Goal: Communication & Community: Connect with others

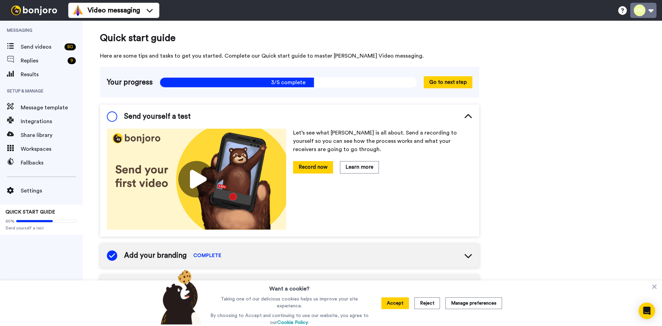
click at [639, 10] on button at bounding box center [643, 10] width 26 height 15
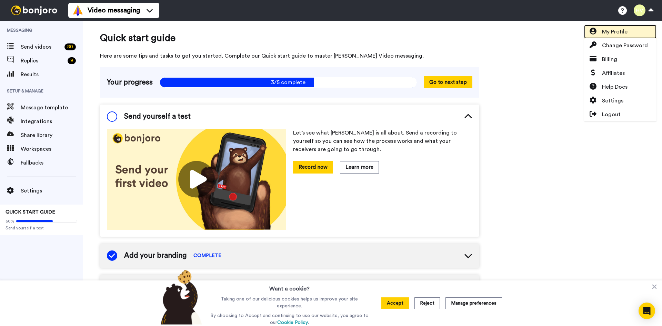
click at [623, 31] on span "My Profile" at bounding box center [614, 32] width 25 height 8
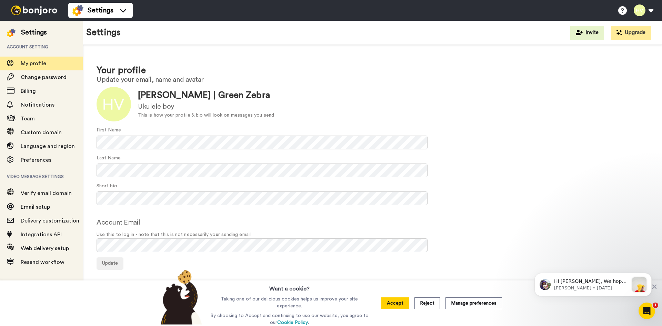
click at [39, 14] on img at bounding box center [34, 11] width 52 height 10
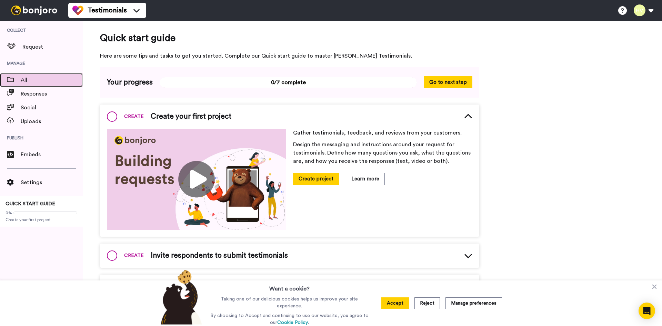
click at [26, 83] on span "All" at bounding box center [52, 80] width 62 height 8
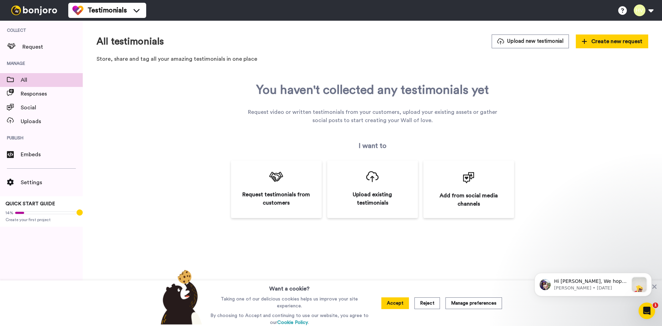
click at [11, 11] on img at bounding box center [34, 11] width 52 height 10
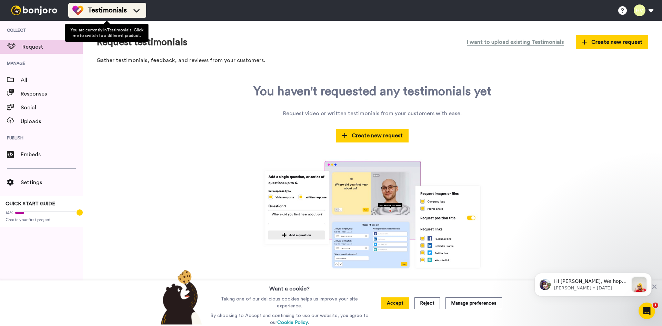
click at [135, 10] on icon at bounding box center [136, 10] width 11 height 7
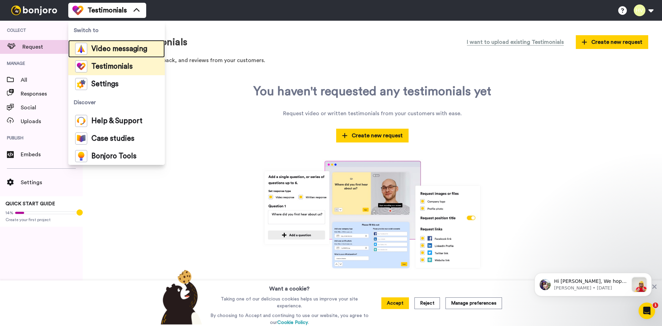
click at [122, 48] on span "Video messaging" at bounding box center [119, 48] width 56 height 7
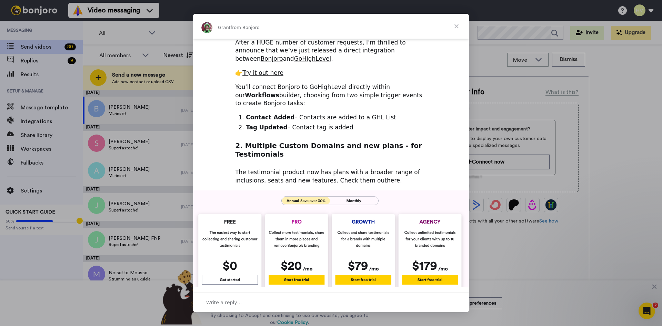
scroll to position [233, 0]
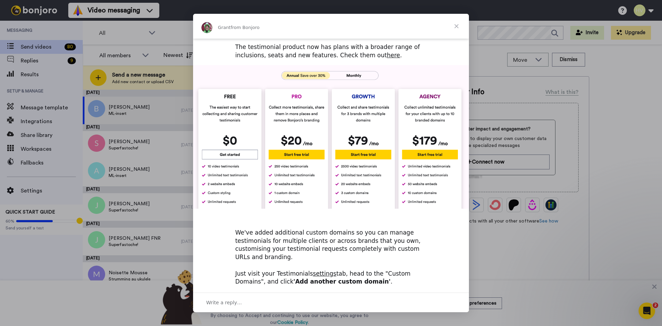
click at [453, 25] on span "Close" at bounding box center [456, 26] width 25 height 25
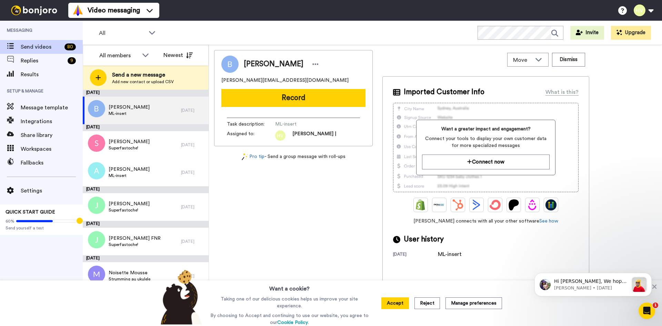
scroll to position [0, 0]
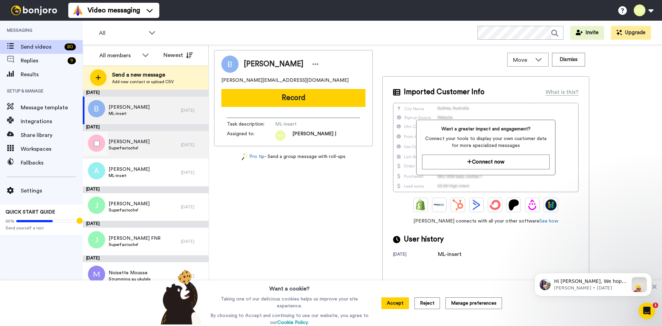
click at [133, 141] on span "Sophie Marre" at bounding box center [129, 141] width 41 height 7
click at [135, 108] on span "Bruno Demuriez" at bounding box center [129, 107] width 41 height 7
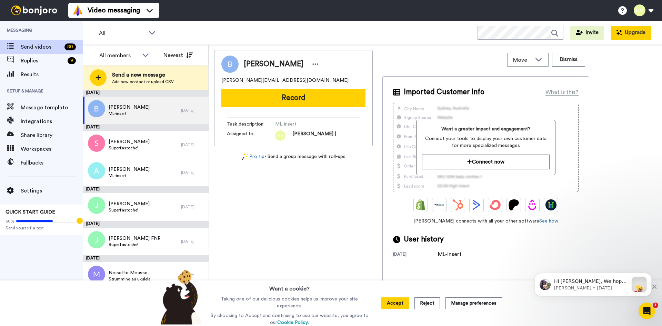
click at [628, 35] on button "Upgrade" at bounding box center [631, 33] width 40 height 14
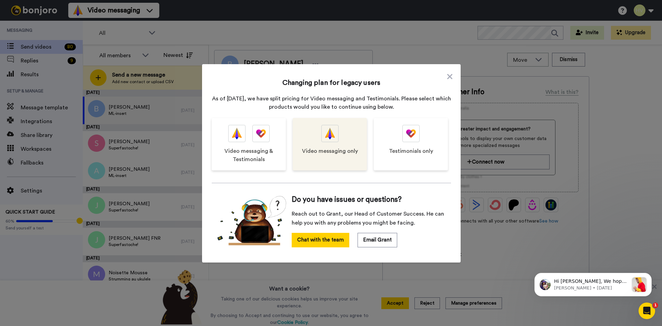
click at [332, 138] on div at bounding box center [329, 133] width 17 height 17
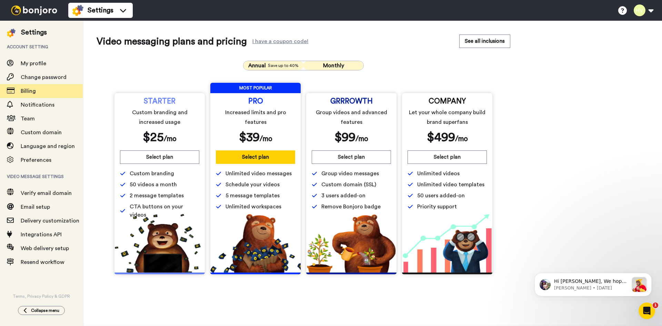
click at [286, 65] on span "Save up to 40%" at bounding box center [283, 66] width 31 height 6
click at [263, 174] on span "Unlimited video messages" at bounding box center [258, 173] width 66 height 8
click at [267, 175] on span "Unlimited video messages" at bounding box center [258, 173] width 66 height 8
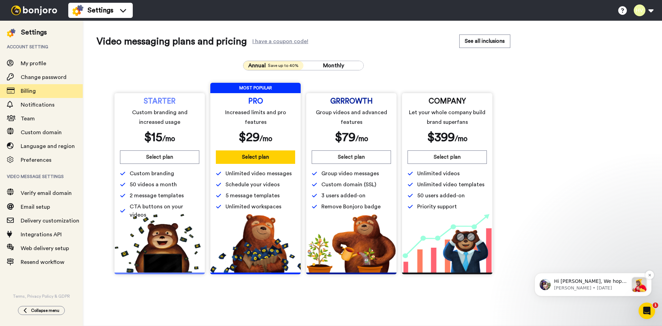
click at [597, 285] on p "Amy • 18w ago" at bounding box center [591, 288] width 74 height 6
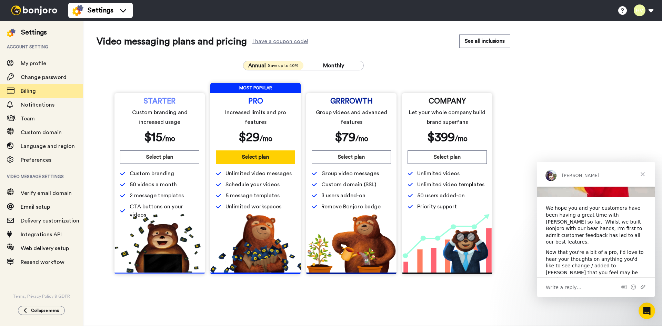
scroll to position [82, 0]
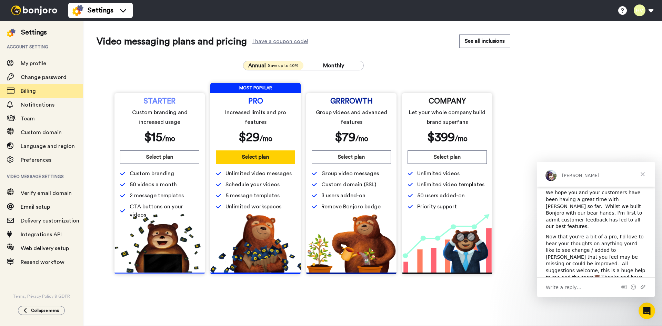
click at [641, 174] on span "Close" at bounding box center [642, 174] width 25 height 25
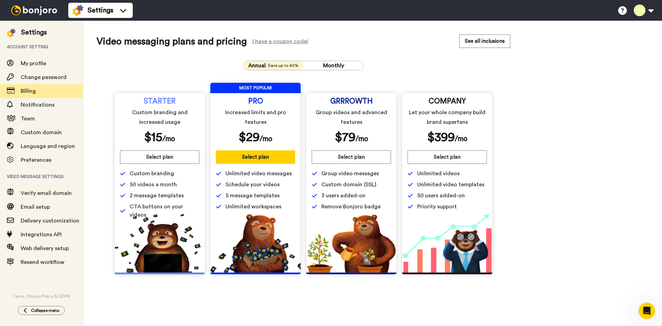
click at [140, 184] on span "50 videos a month" at bounding box center [153, 184] width 47 height 8
click at [155, 185] on span "50 videos a month" at bounding box center [153, 184] width 47 height 8
click at [268, 63] on span "Save up to 40%" at bounding box center [283, 66] width 31 height 6
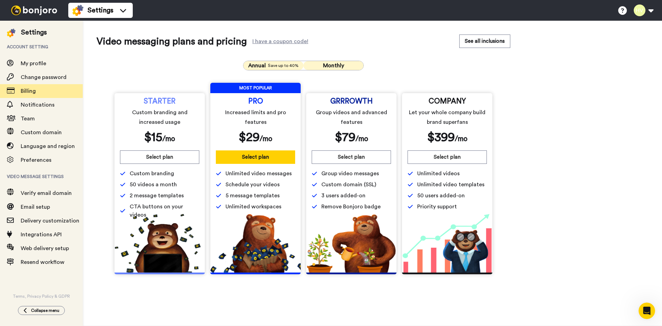
click at [333, 64] on span "Monthly" at bounding box center [333, 66] width 21 height 6
click at [267, 62] on div "Annual Save up to 40%" at bounding box center [273, 65] width 52 height 8
click at [157, 104] on span "STARTER" at bounding box center [160, 102] width 32 height 6
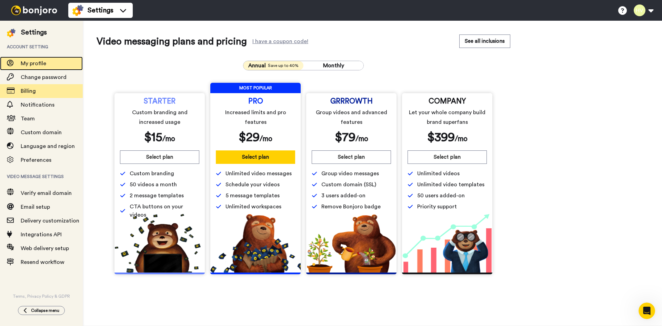
click at [28, 64] on span "My profile" at bounding box center [33, 64] width 25 height 6
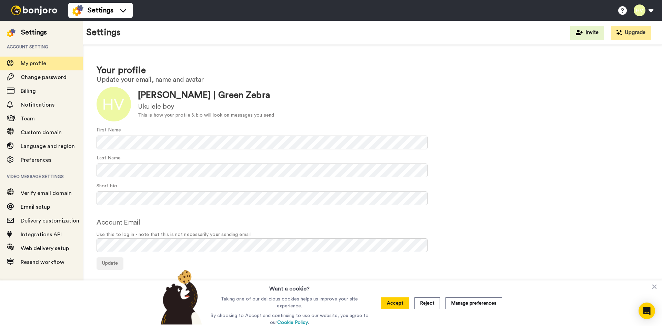
click at [41, 7] on img at bounding box center [34, 11] width 52 height 10
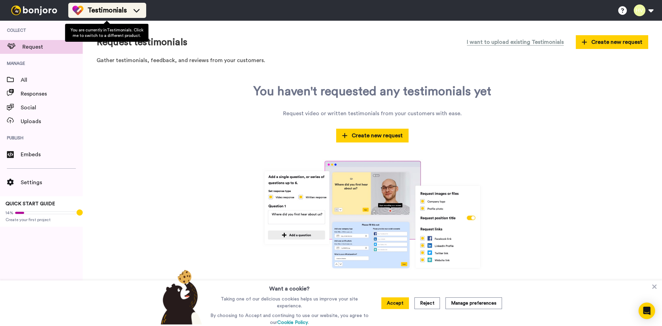
click at [129, 6] on div "Testimonials" at bounding box center [107, 10] width 70 height 11
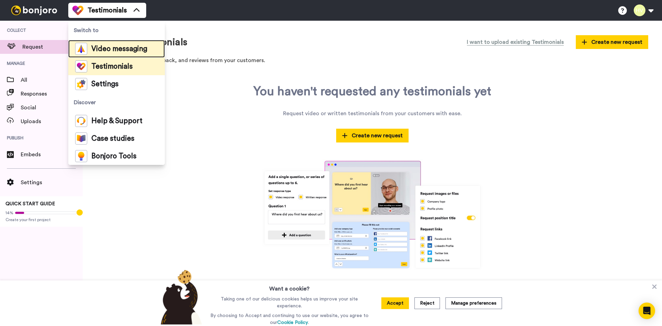
click at [105, 45] on span "Video messaging" at bounding box center [119, 48] width 56 height 7
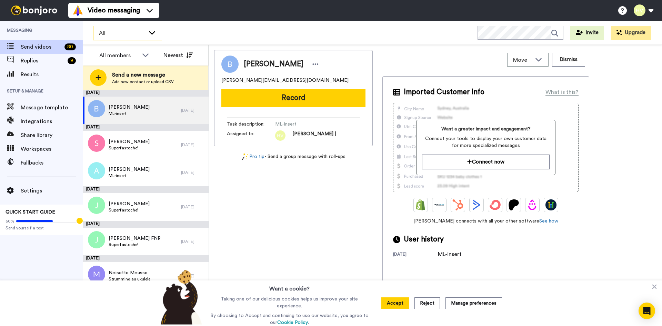
click at [110, 36] on span "All" at bounding box center [122, 33] width 46 height 8
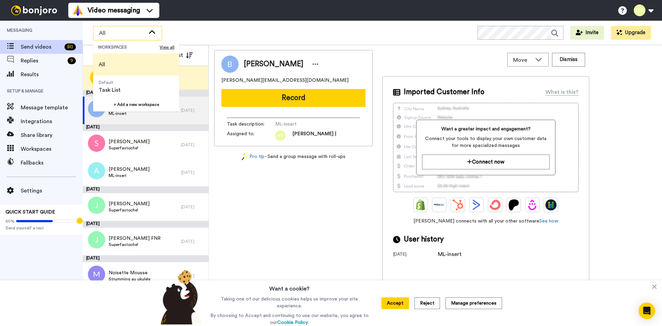
click at [112, 34] on span "All" at bounding box center [122, 33] width 46 height 8
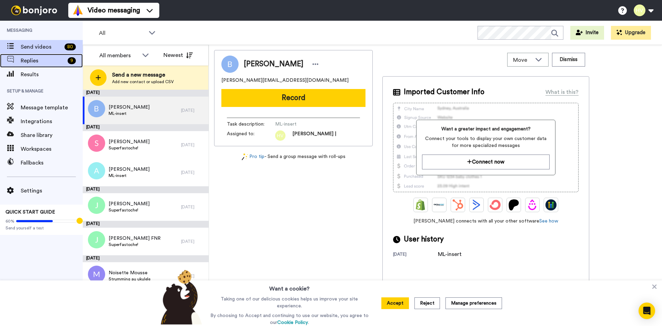
click at [31, 62] on span "Replies" at bounding box center [43, 61] width 44 height 8
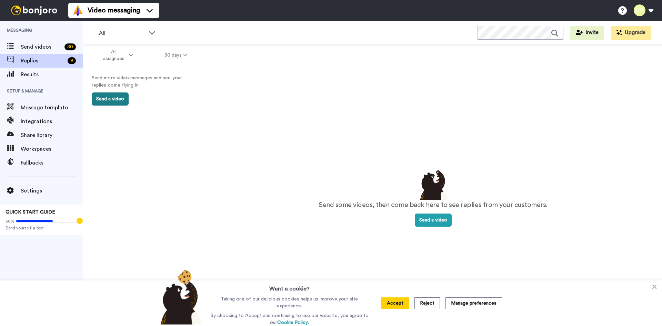
click at [112, 100] on button "Send a video" at bounding box center [110, 98] width 37 height 13
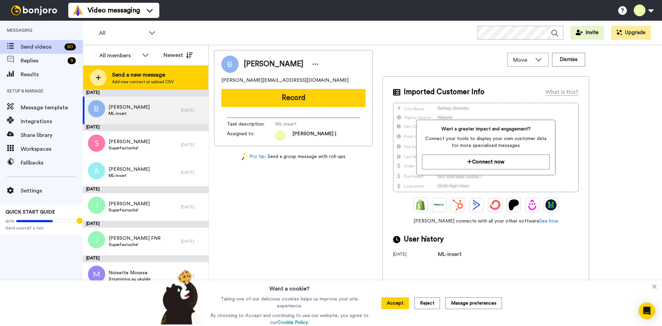
click at [131, 81] on span "Add new contact or upload CSV" at bounding box center [143, 82] width 62 height 6
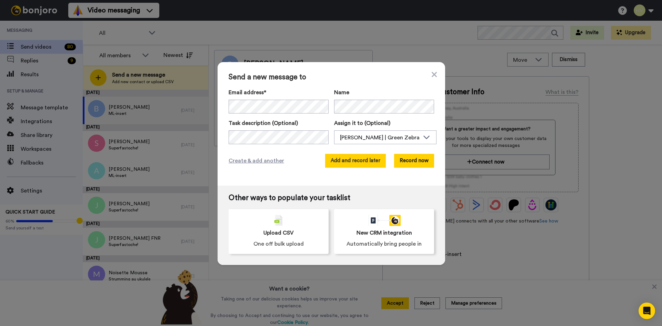
click at [357, 162] on button "Add and record later" at bounding box center [355, 161] width 61 height 14
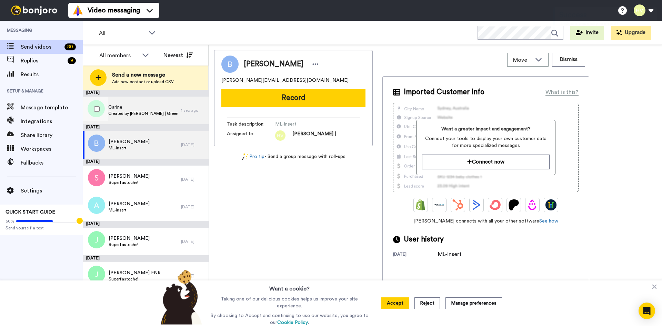
click at [142, 108] on span "Carine" at bounding box center [142, 107] width 69 height 7
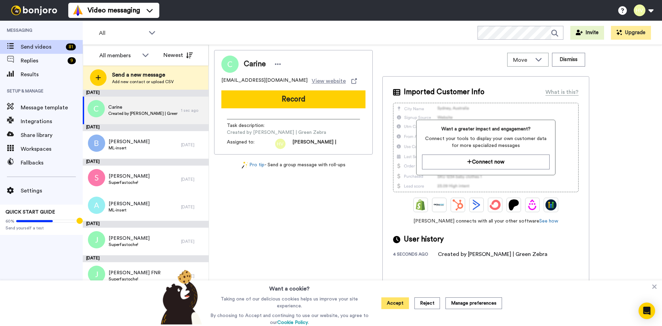
click at [396, 300] on button "Accept" at bounding box center [395, 303] width 28 height 12
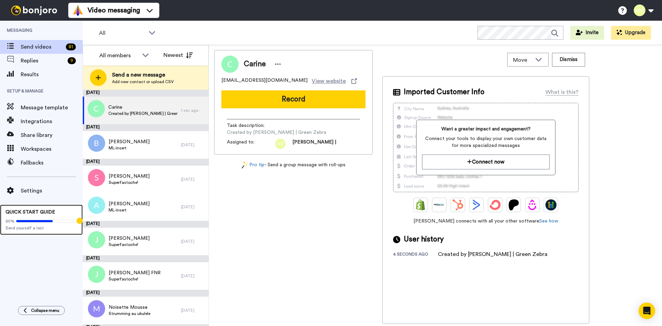
click at [29, 216] on div "60% Send yourself a test" at bounding box center [42, 222] width 72 height 15
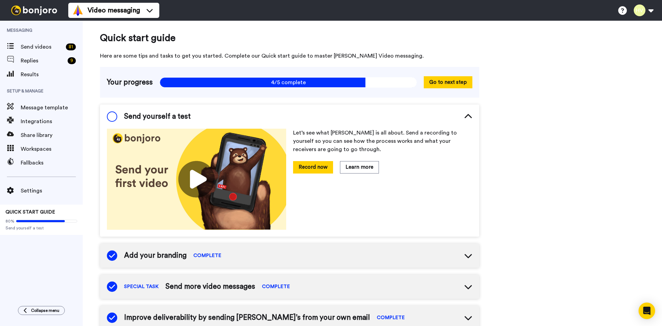
click at [137, 115] on span "Send yourself a test" at bounding box center [157, 116] width 66 height 10
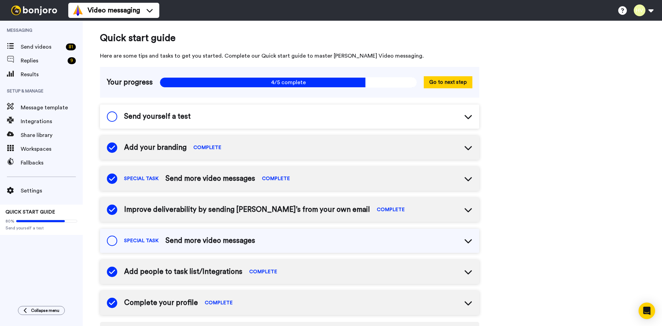
click at [113, 114] on span at bounding box center [112, 116] width 10 height 10
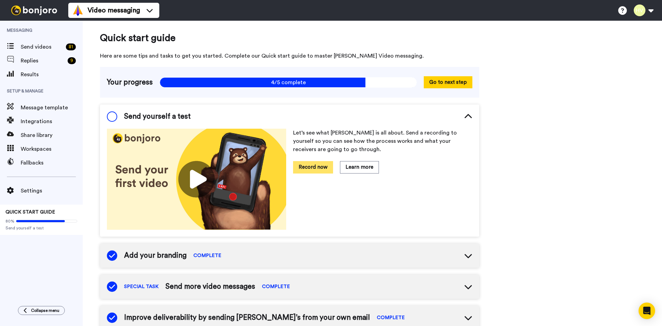
click at [308, 168] on button "Record now" at bounding box center [313, 167] width 40 height 12
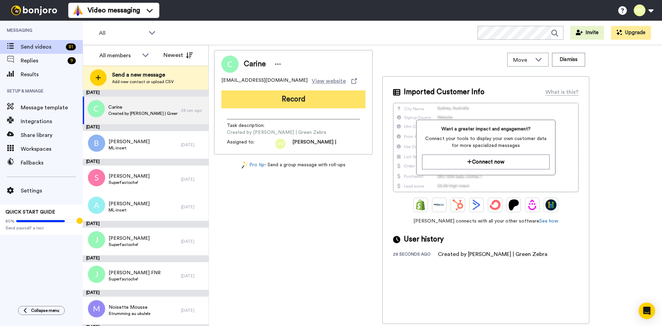
click at [293, 99] on button "Record" at bounding box center [293, 99] width 144 height 18
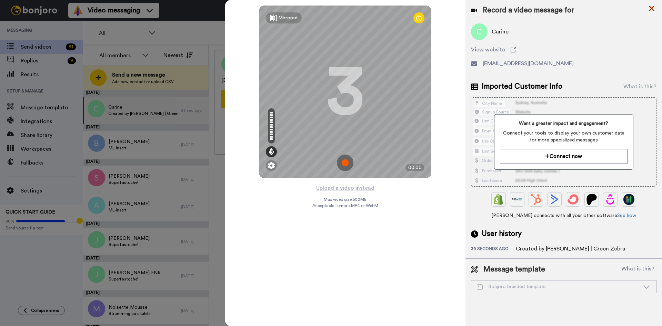
click at [652, 8] on icon at bounding box center [651, 9] width 6 height 6
